Goal: Check status: Check status

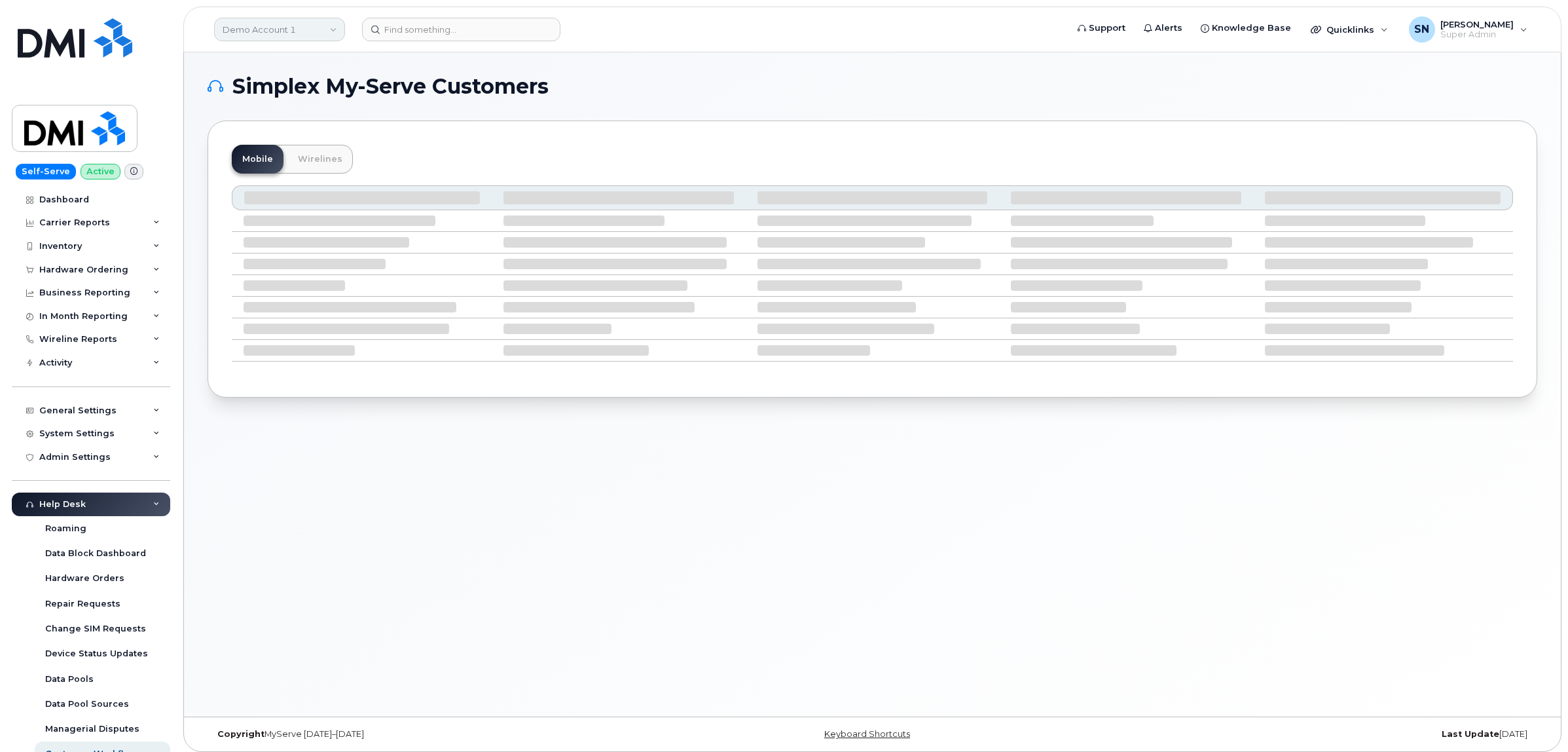
click at [264, 18] on link "Demo Account 1" at bounding box center [280, 29] width 131 height 24
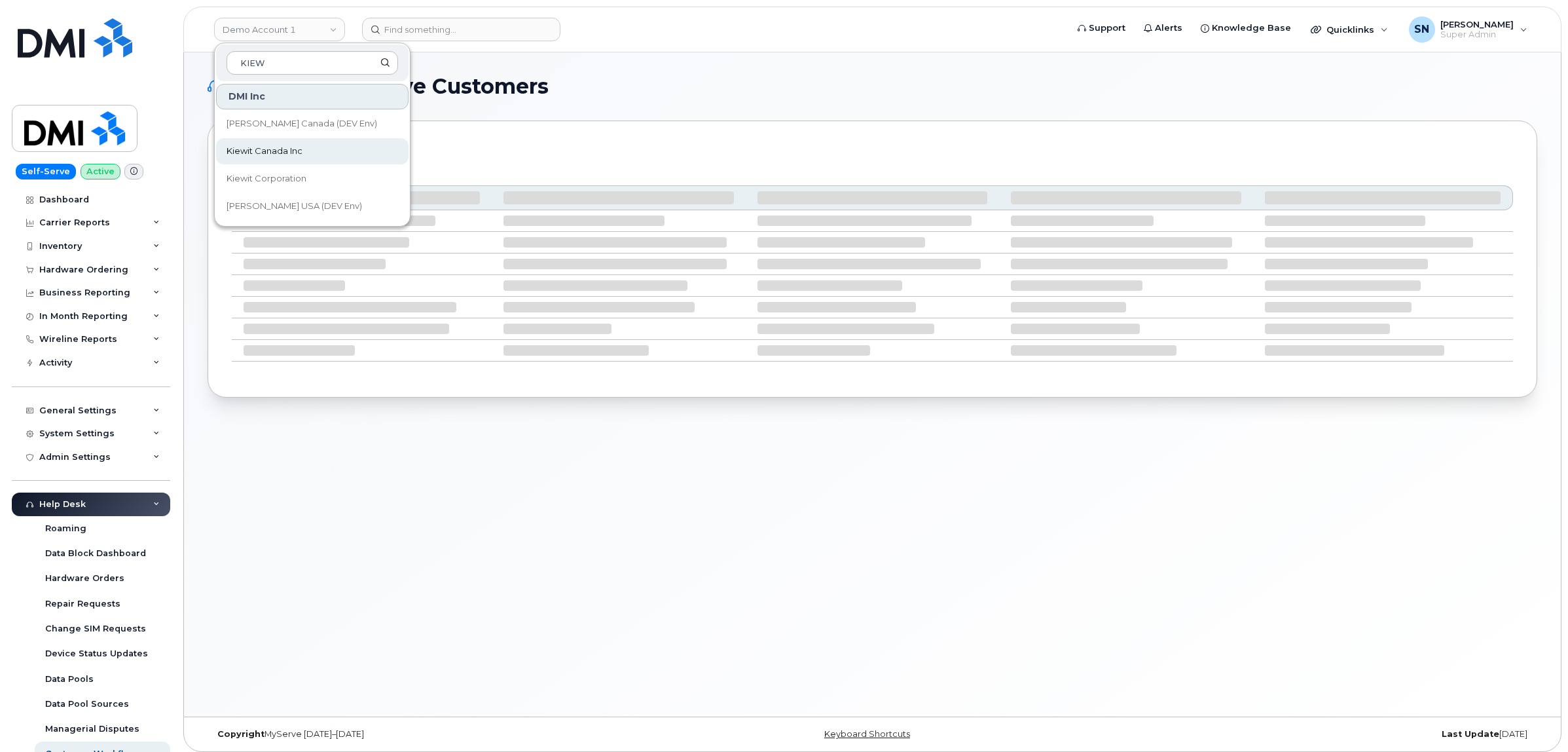
type input "KIEW"
click at [256, 146] on span "Kiewit Canada Inc" at bounding box center [265, 151] width 76 height 13
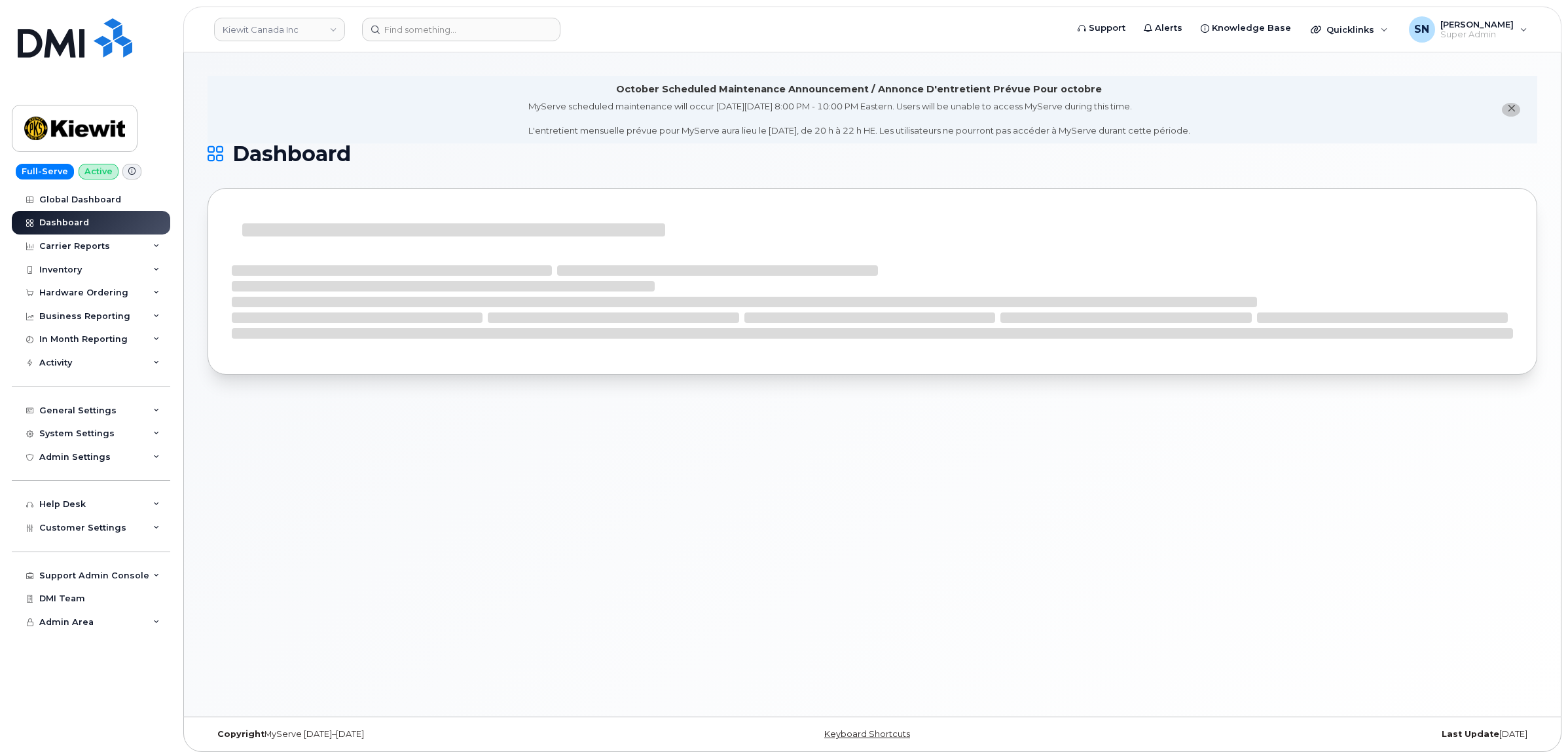
drag, startPoint x: 335, startPoint y: 107, endPoint x: 351, endPoint y: 108, distance: 16.0
click at [335, 107] on li "October Scheduled Maintenance Announcement / Annonce D'entretient Prévue Pour o…" at bounding box center [873, 109] width 1330 height 67
click at [1513, 112] on icon "close notification" at bounding box center [1511, 108] width 9 height 9
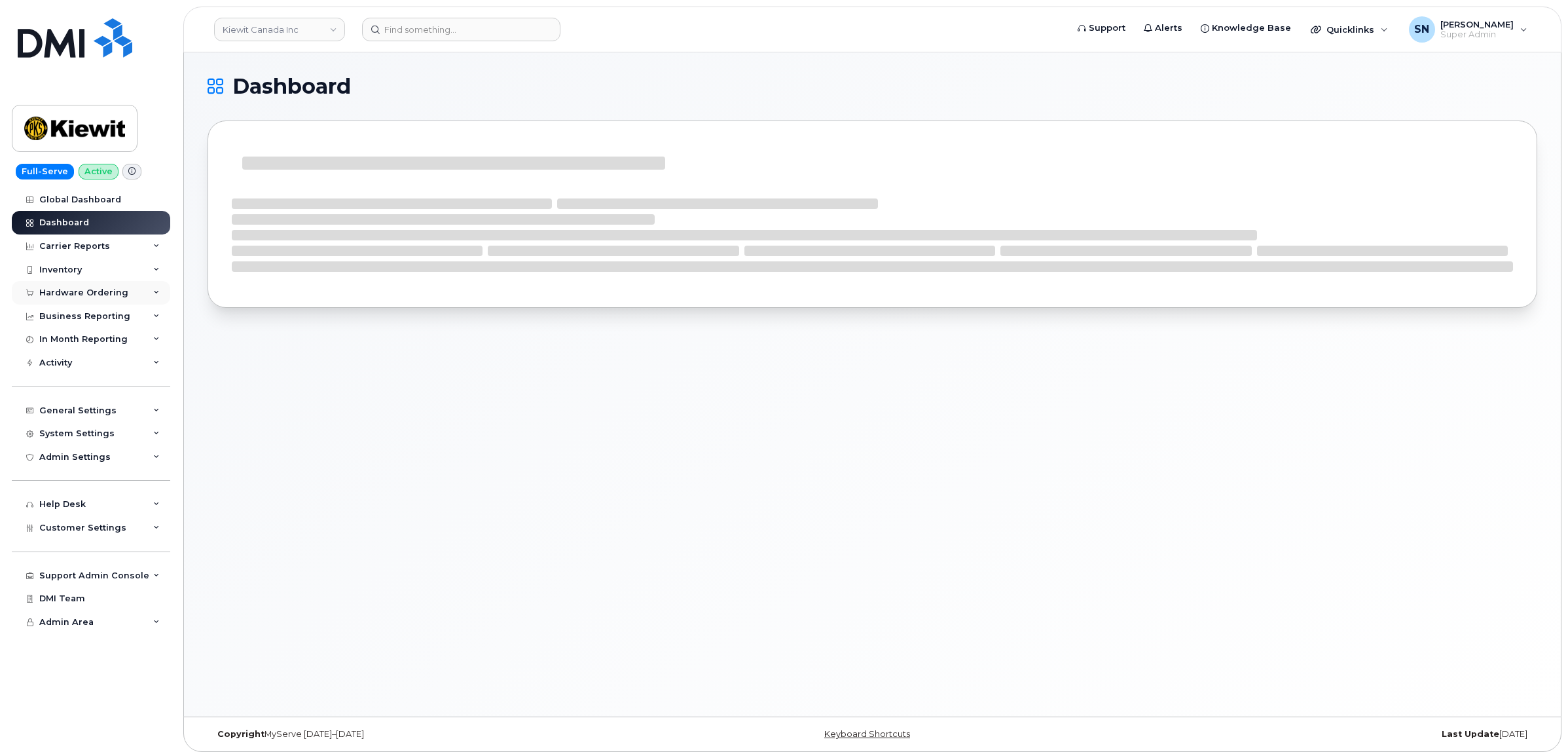
click at [89, 293] on div "Hardware Ordering" at bounding box center [84, 293] width 89 height 10
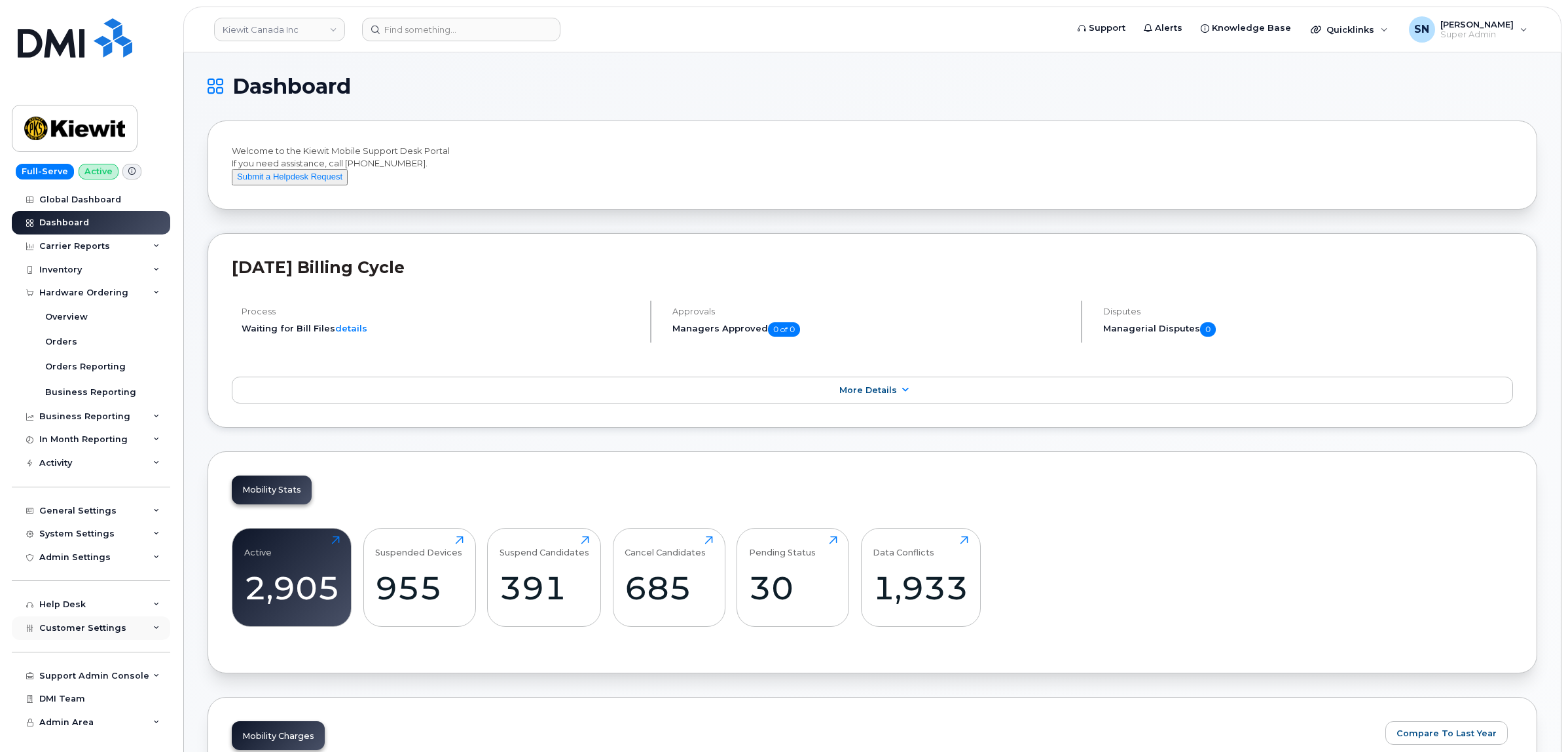
click at [121, 631] on div "Customer Settings" at bounding box center [91, 629] width 158 height 24
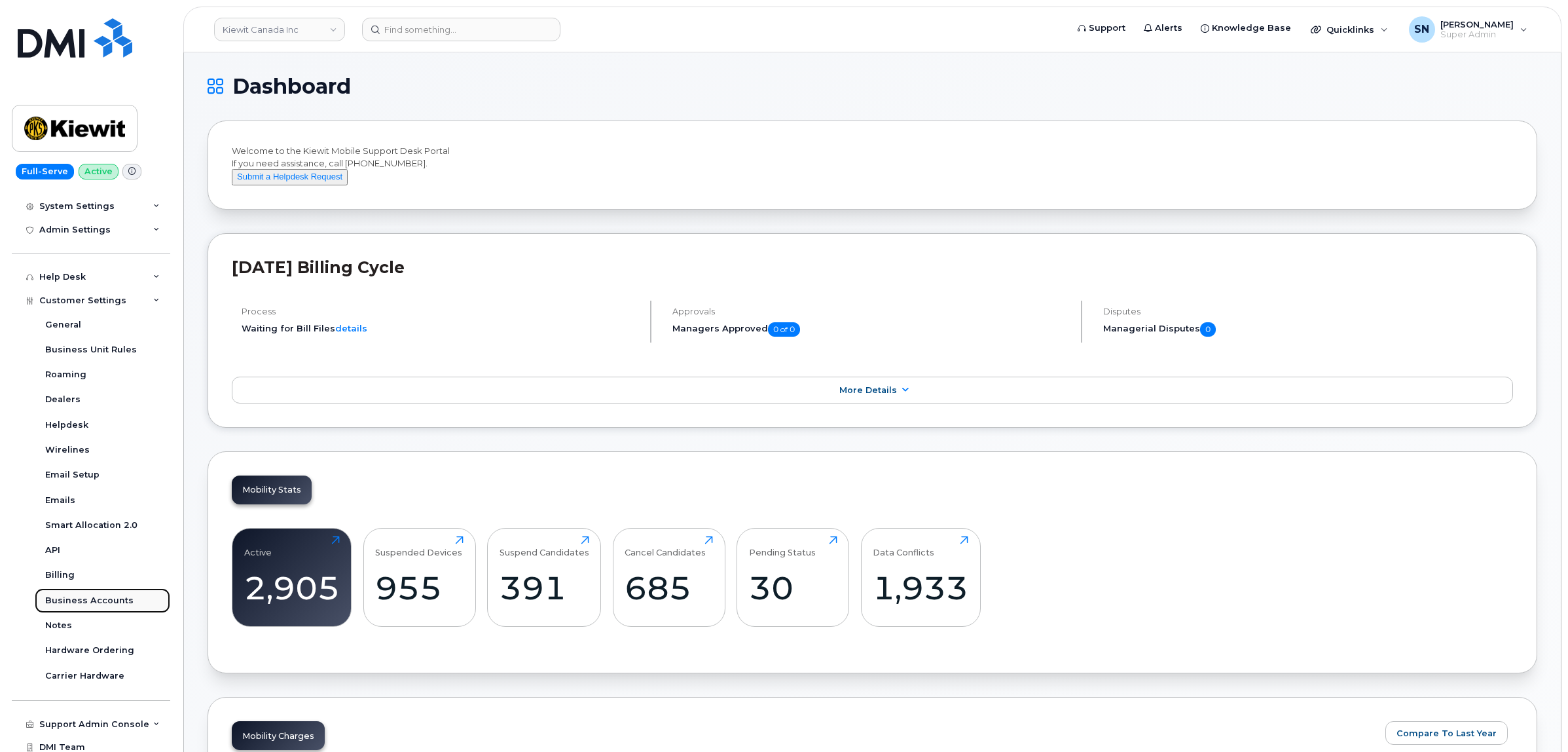
click at [122, 607] on div "Business Accounts" at bounding box center [89, 600] width 89 height 12
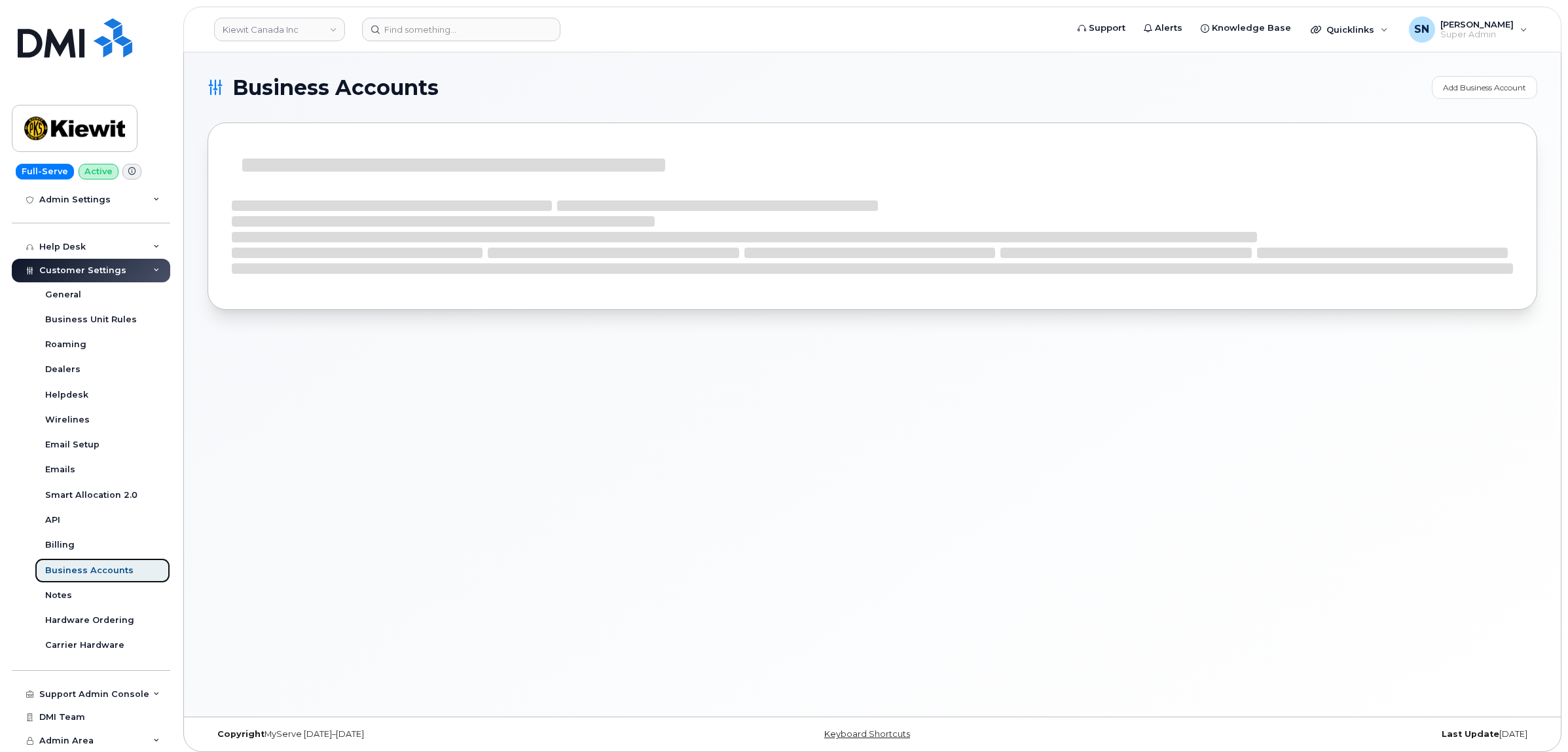
scroll to position [227, 0]
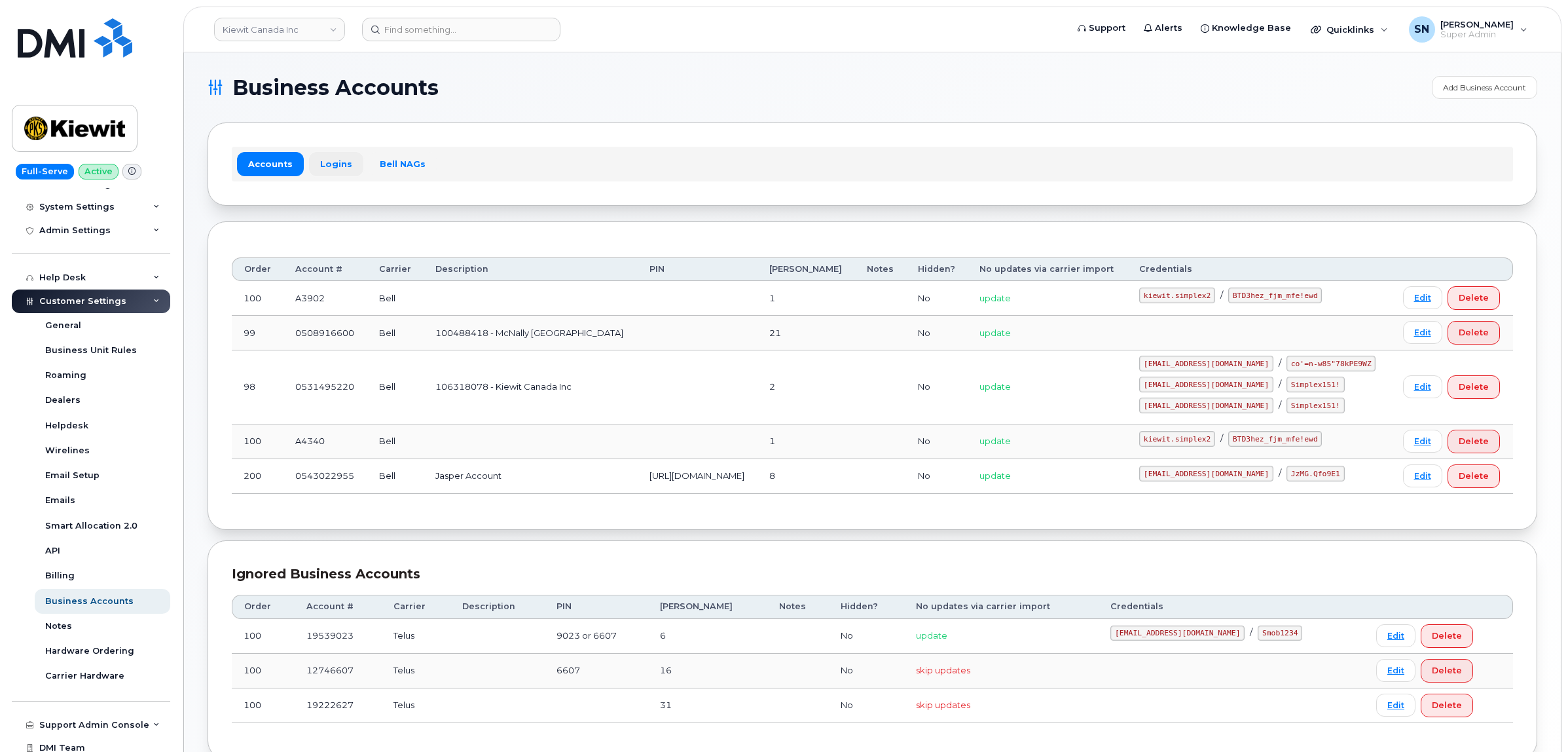
click at [326, 155] on link "Logins" at bounding box center [336, 164] width 55 height 24
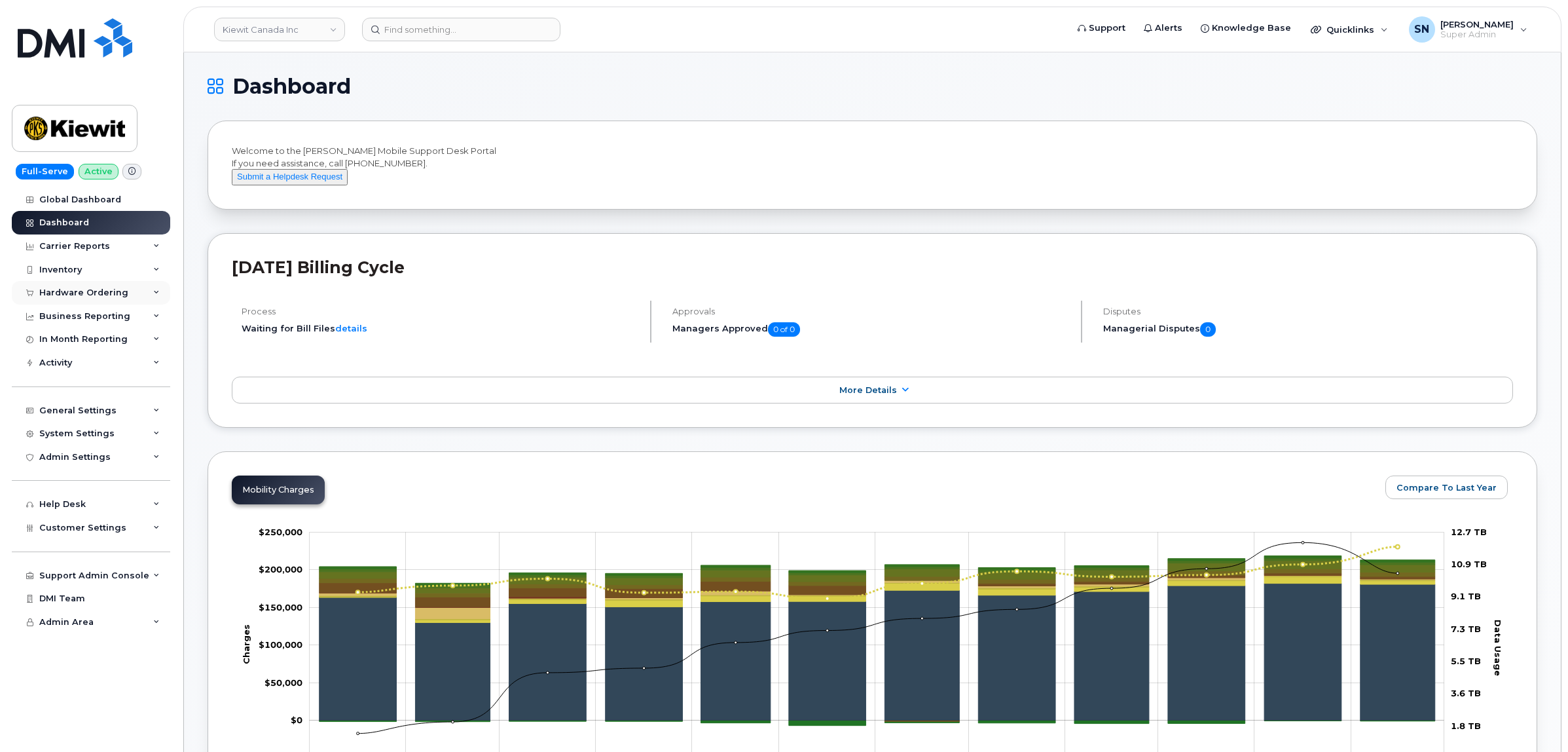
click at [115, 293] on div "Hardware Ordering" at bounding box center [84, 293] width 89 height 10
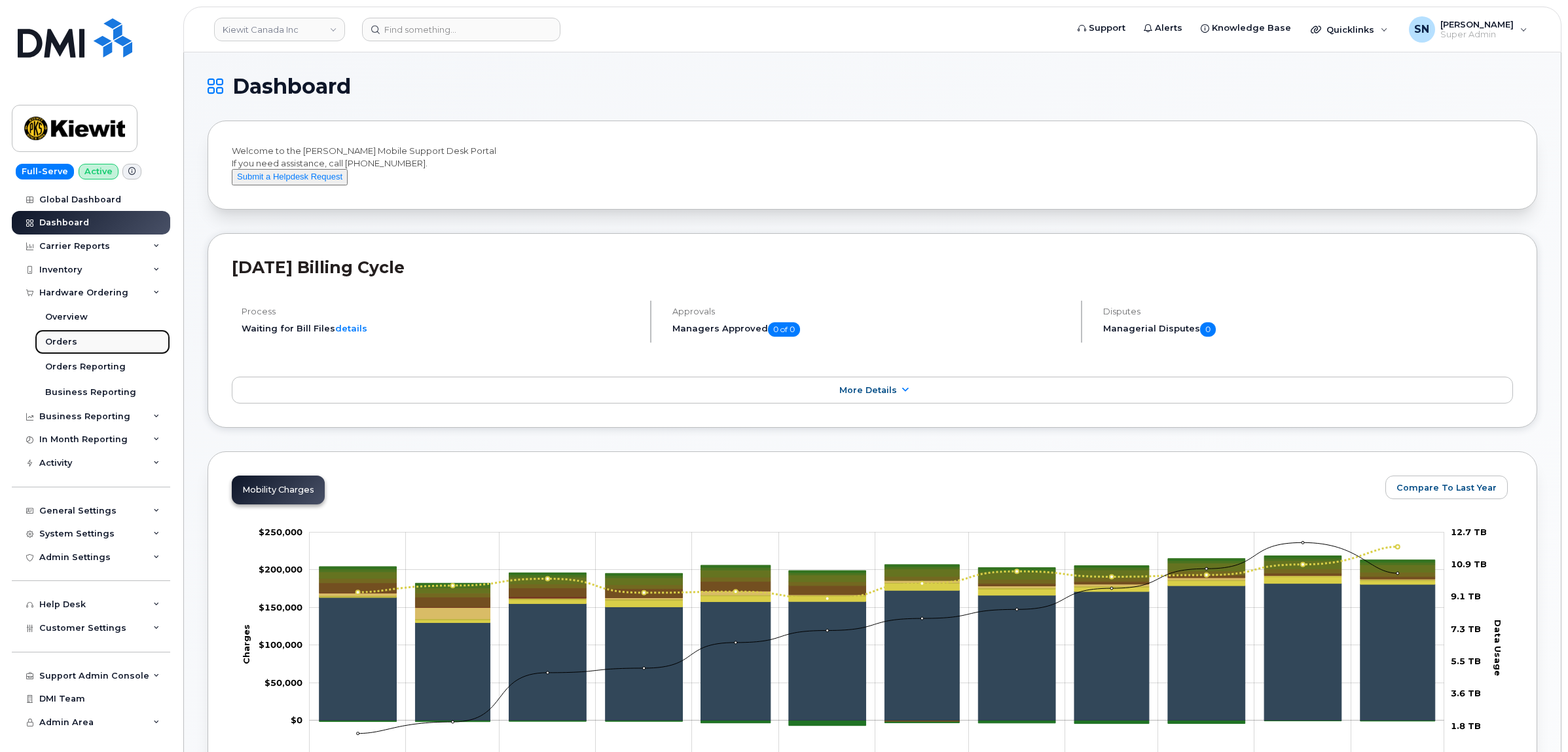
click at [77, 346] on link "Orders" at bounding box center [102, 342] width 135 height 25
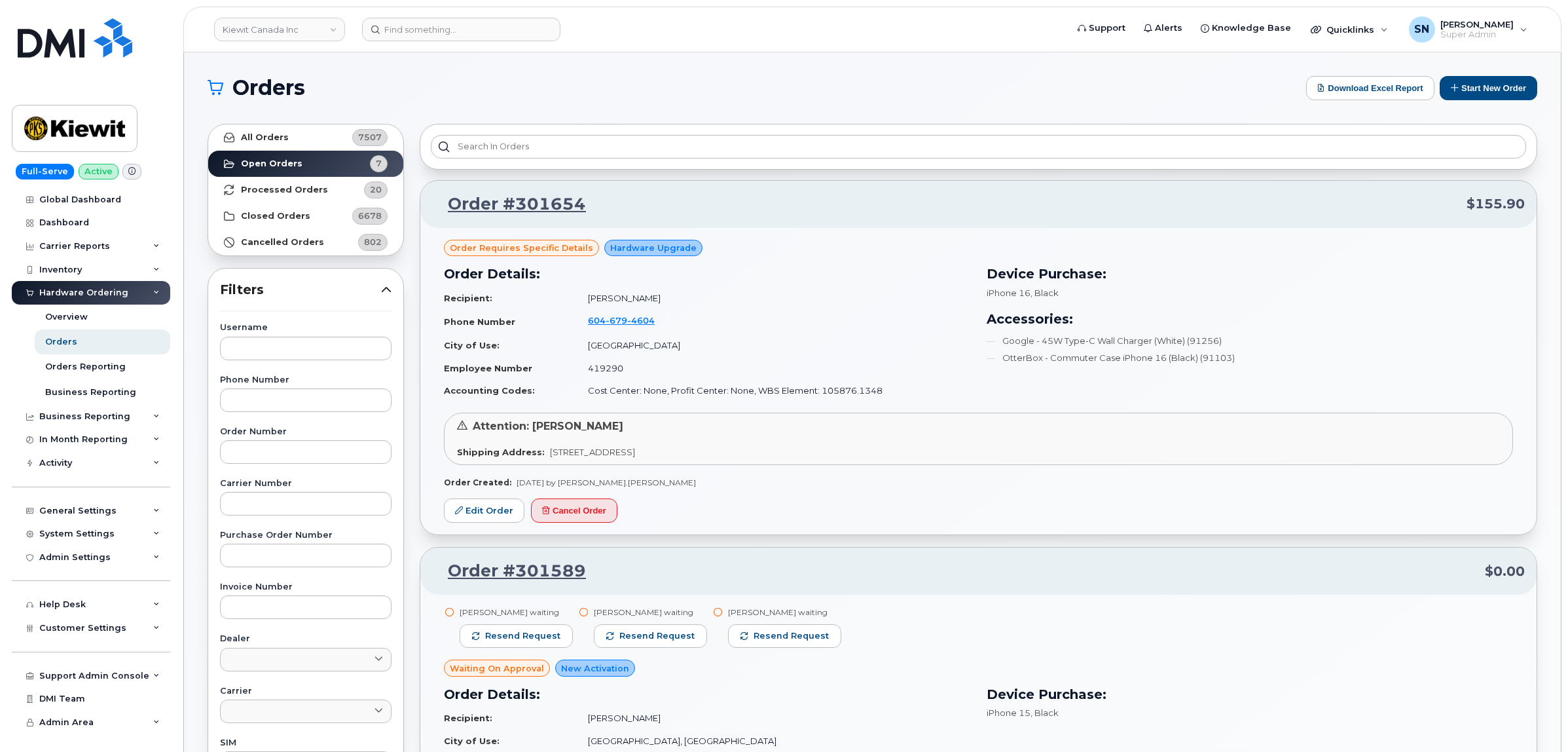
click at [446, 97] on h1 "Orders" at bounding box center [754, 88] width 1092 height 21
click at [519, 82] on h1 "Orders" at bounding box center [754, 88] width 1092 height 21
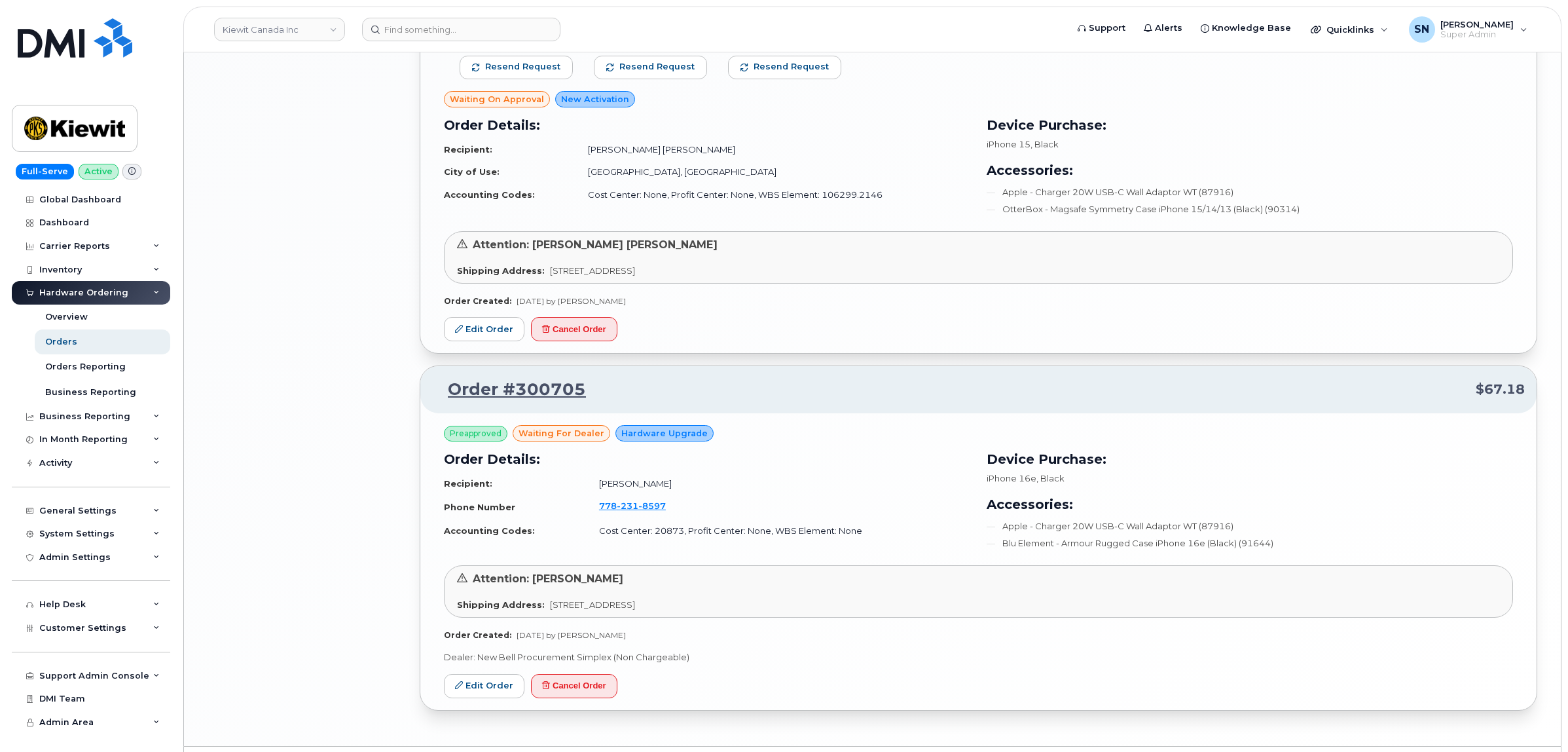
scroll to position [2047, 0]
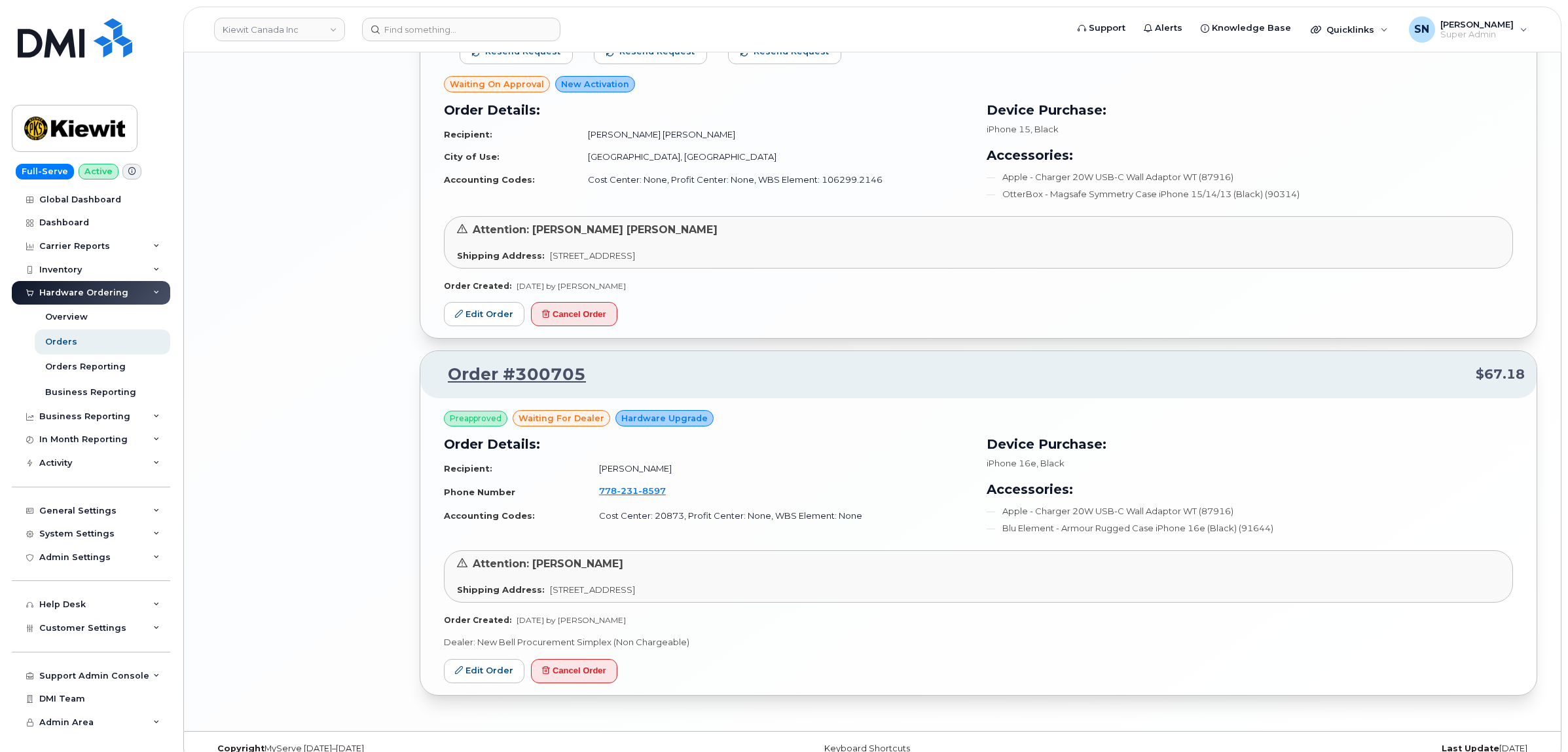
drag, startPoint x: 330, startPoint y: 178, endPoint x: 322, endPoint y: 192, distance: 16.1
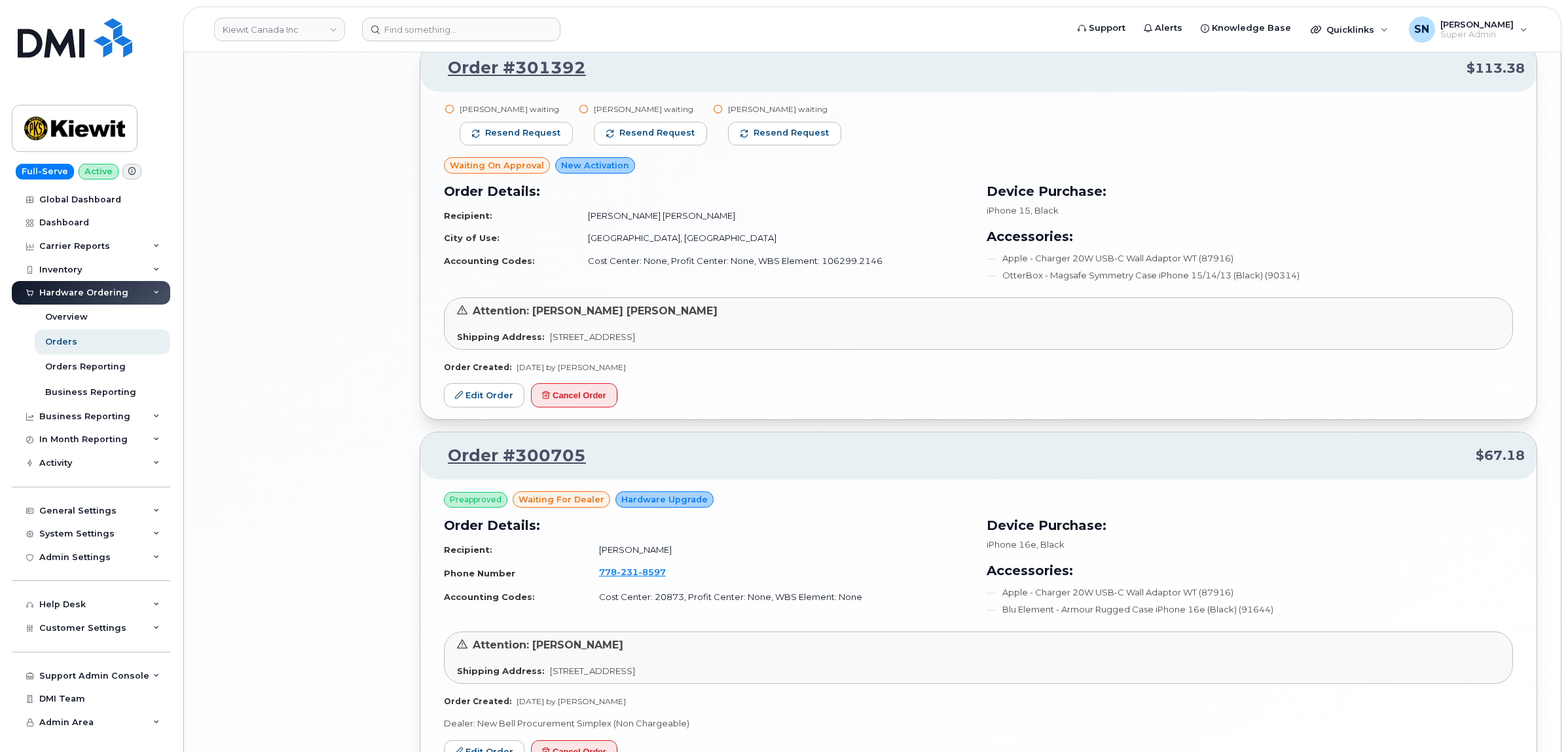
scroll to position [1720, 0]
